Goal: Find specific page/section: Find specific page/section

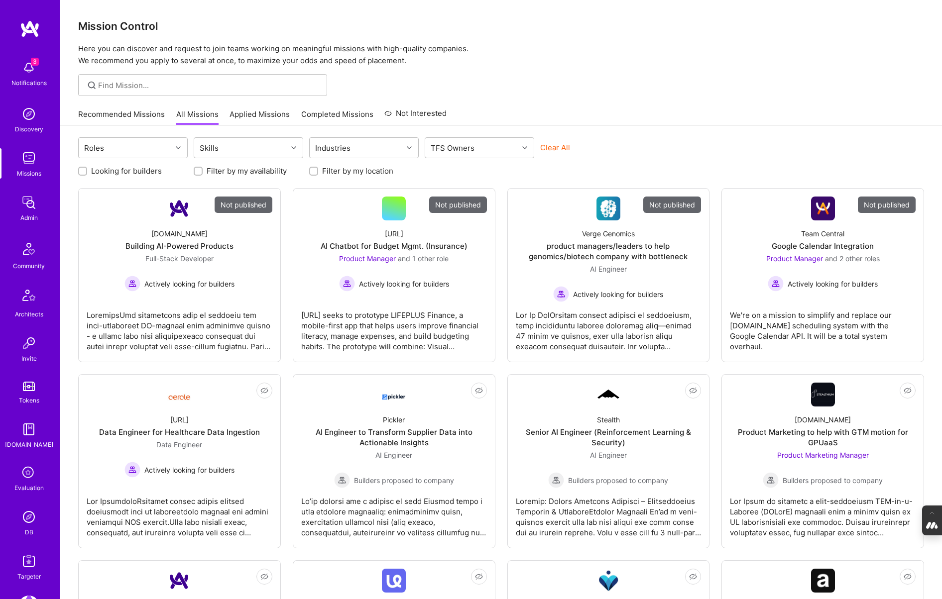
click at [33, 480] on icon at bounding box center [28, 473] width 19 height 19
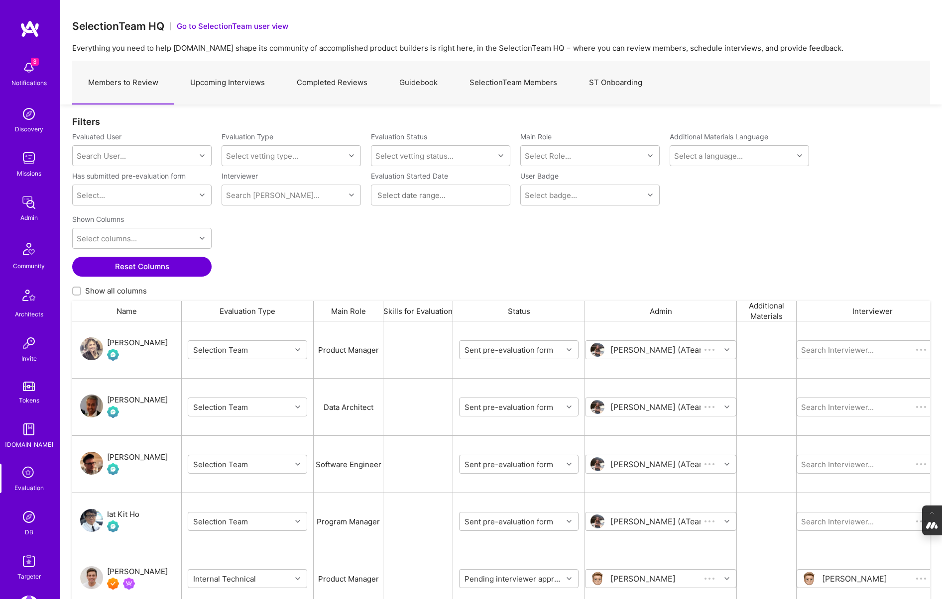
scroll to position [495, 858]
click at [232, 93] on link "Upcoming Interviews" at bounding box center [227, 82] width 107 height 43
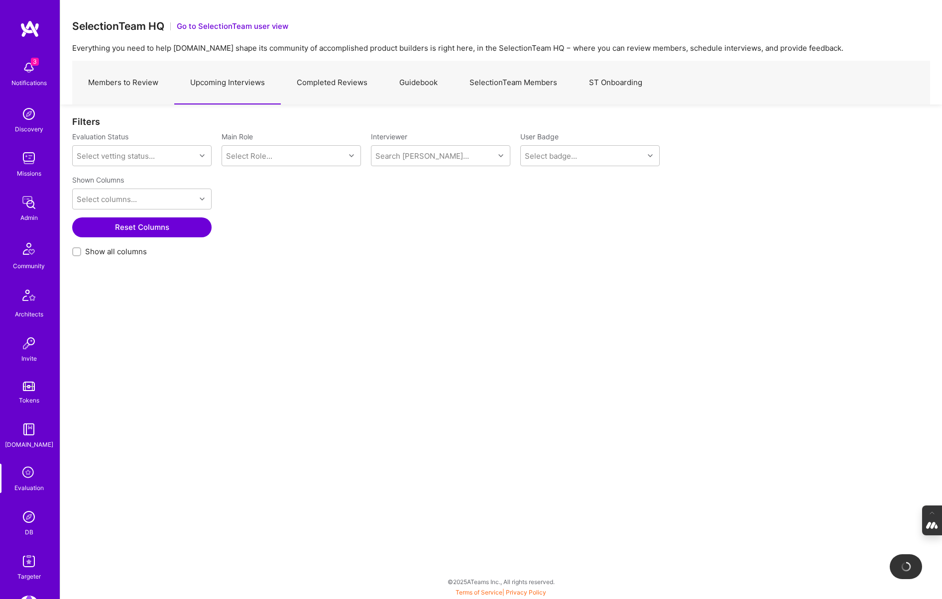
click at [72, 253] on div at bounding box center [76, 251] width 9 height 9
click at [74, 253] on input "Show all columns" at bounding box center [77, 252] width 7 height 7
checkbox input "true"
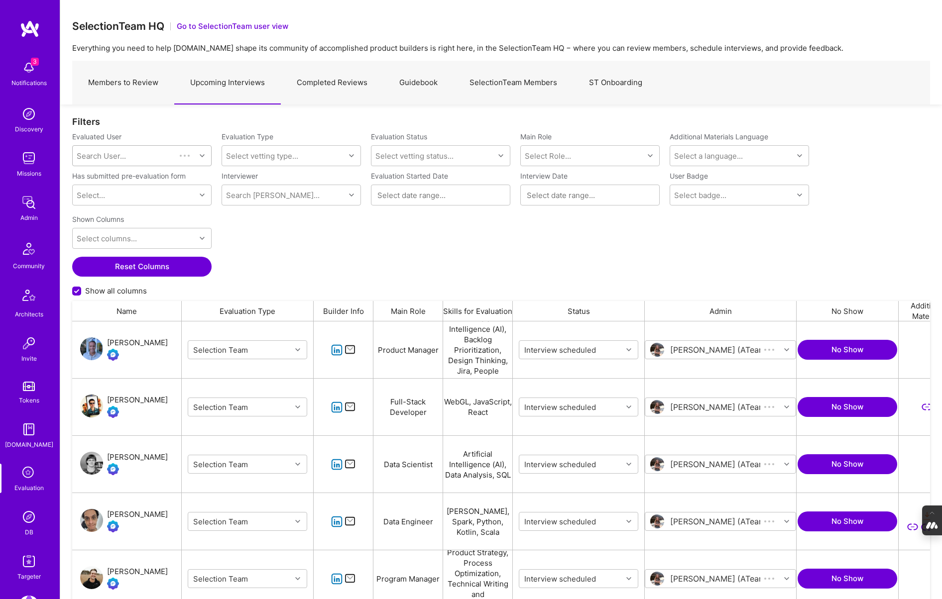
scroll to position [495, 858]
click at [113, 147] on div "Search User..." at bounding box center [134, 156] width 123 height 20
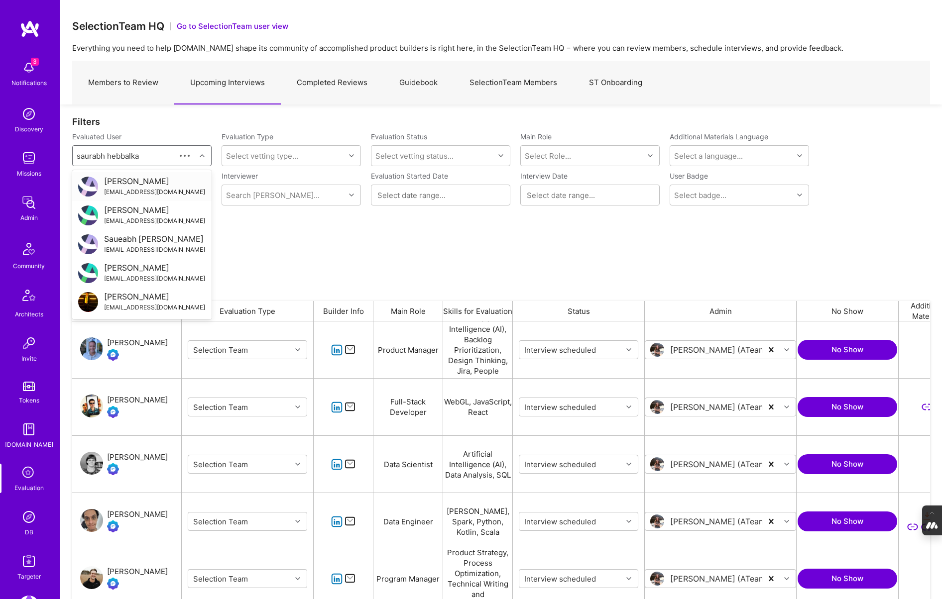
type input "[PERSON_NAME]"
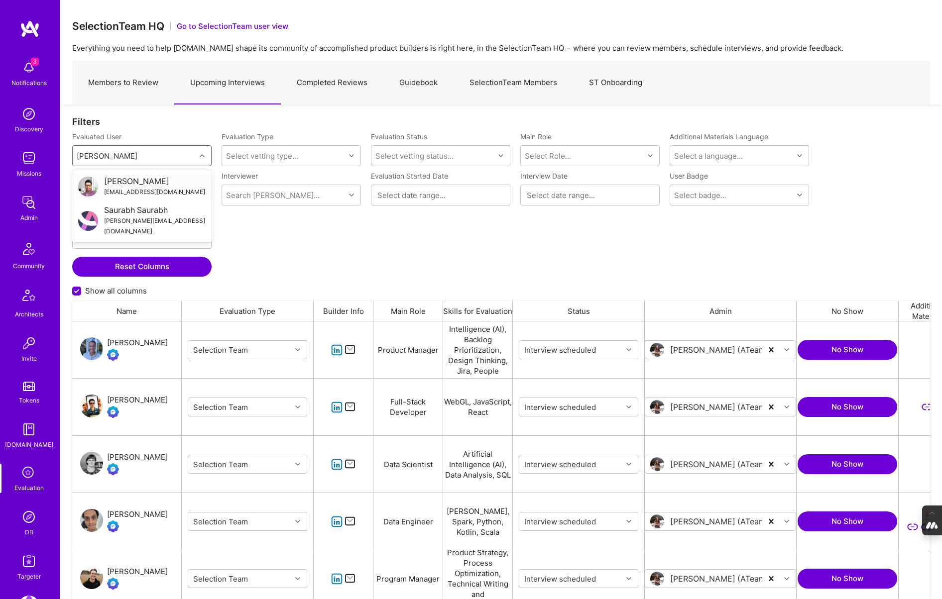
click at [140, 186] on div "[PERSON_NAME]" at bounding box center [154, 181] width 101 height 10
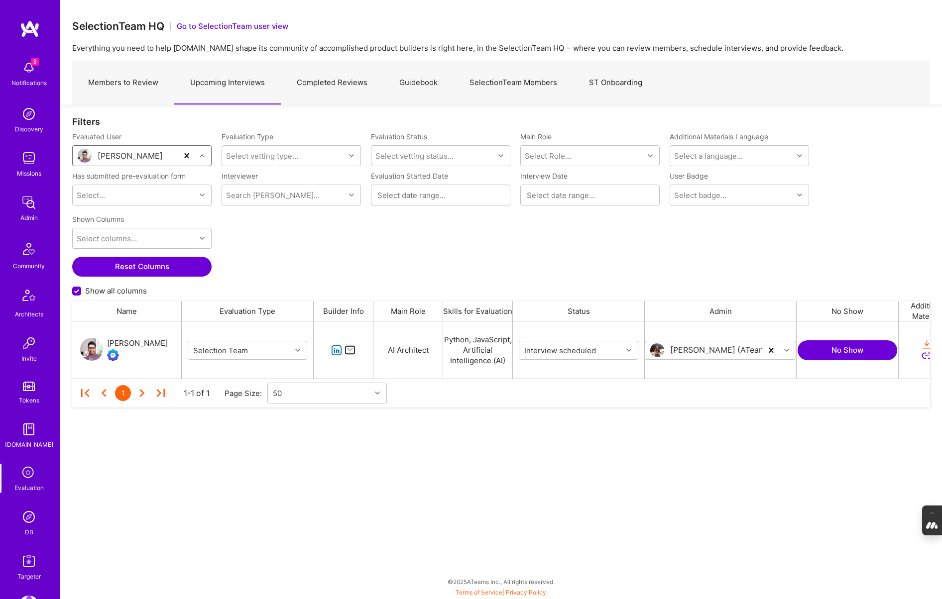
click at [148, 346] on div "[PERSON_NAME]" at bounding box center [137, 343] width 61 height 12
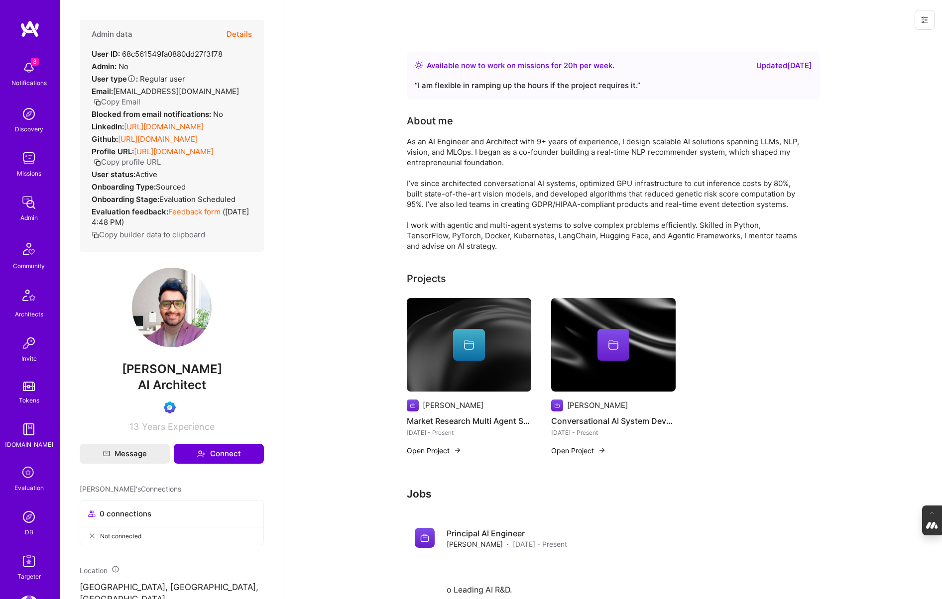
click at [30, 472] on icon at bounding box center [28, 473] width 19 height 19
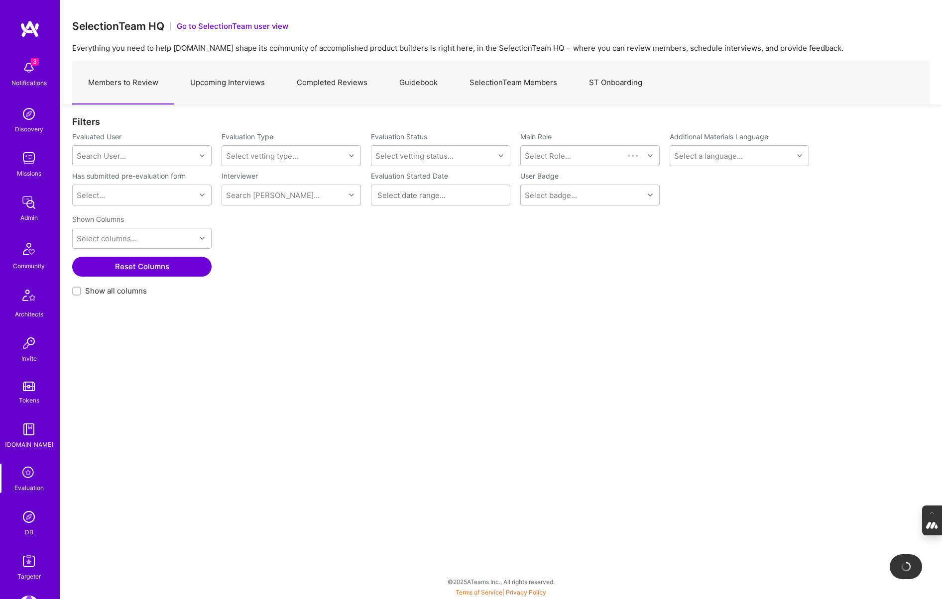
click at [493, 80] on link "SelectionTeam Members" at bounding box center [512, 82] width 119 height 43
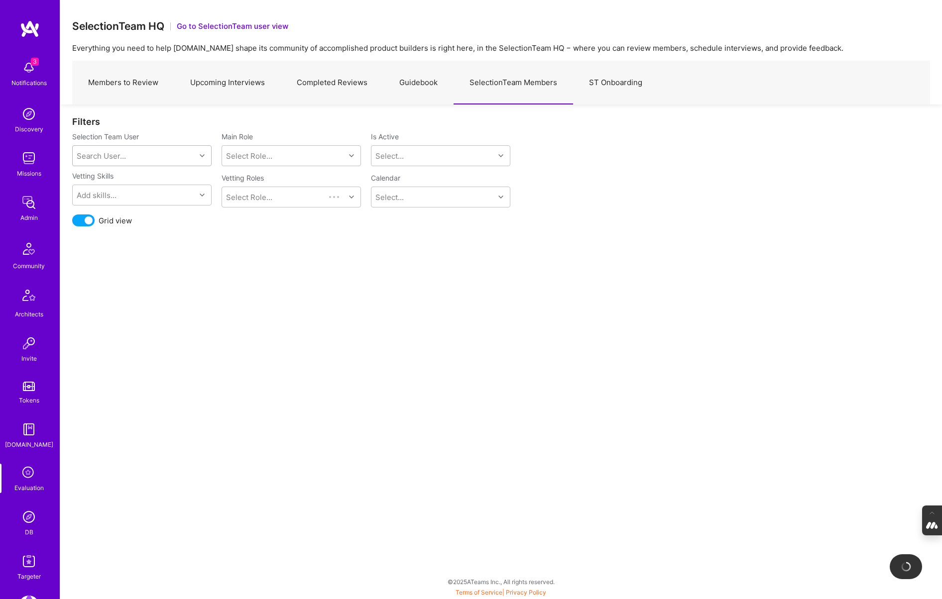
click at [120, 149] on div "Search User..." at bounding box center [134, 156] width 123 height 20
type input "mostafa"
click at [132, 182] on div "Mostafa D" at bounding box center [154, 181] width 101 height 10
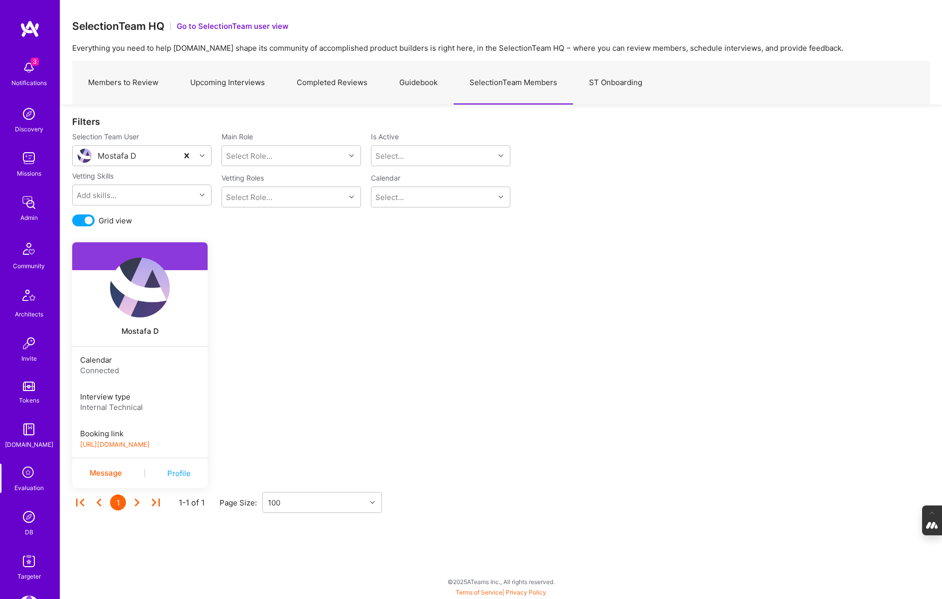
click at [138, 443] on link "https://platform-v2.a.team/interview-scheduling/booking/mostafad/evaluation" at bounding box center [115, 444] width 70 height 7
